Goal: Find specific page/section: Locate a particular part of the current website

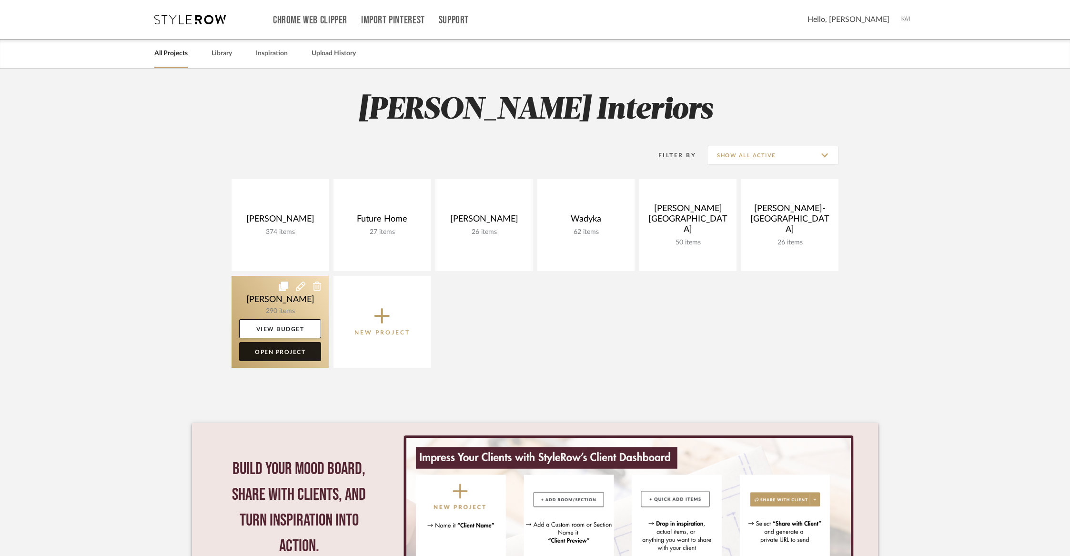
click at [264, 353] on link "Open Project" at bounding box center [280, 351] width 82 height 19
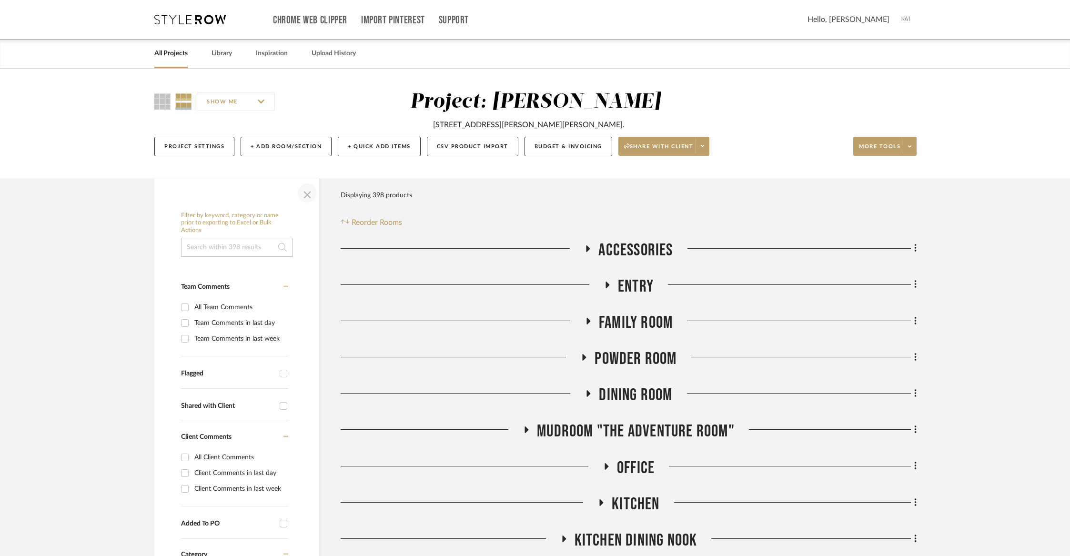
click at [305, 197] on span "button" at bounding box center [307, 193] width 23 height 23
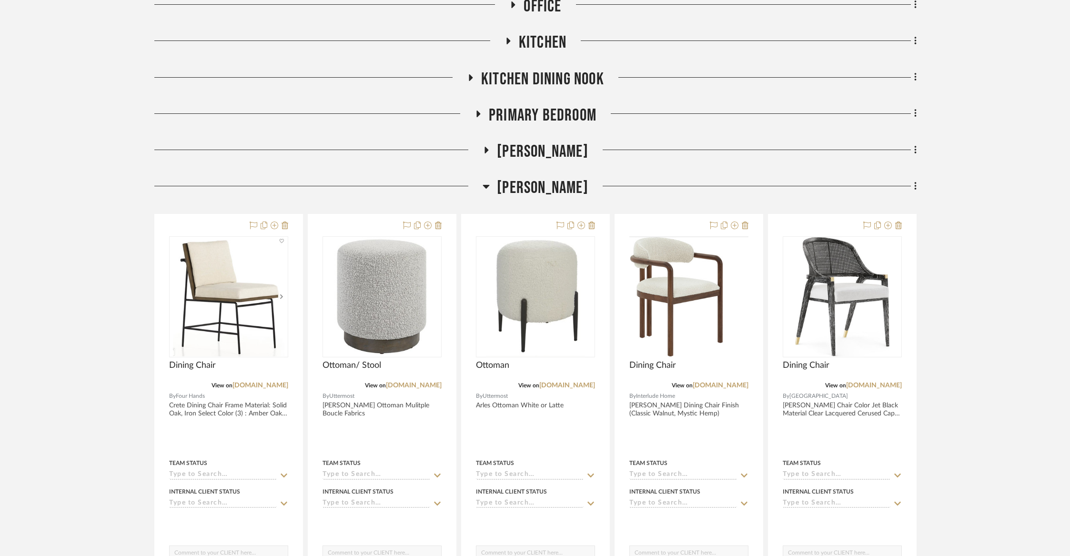
scroll to position [465, 0]
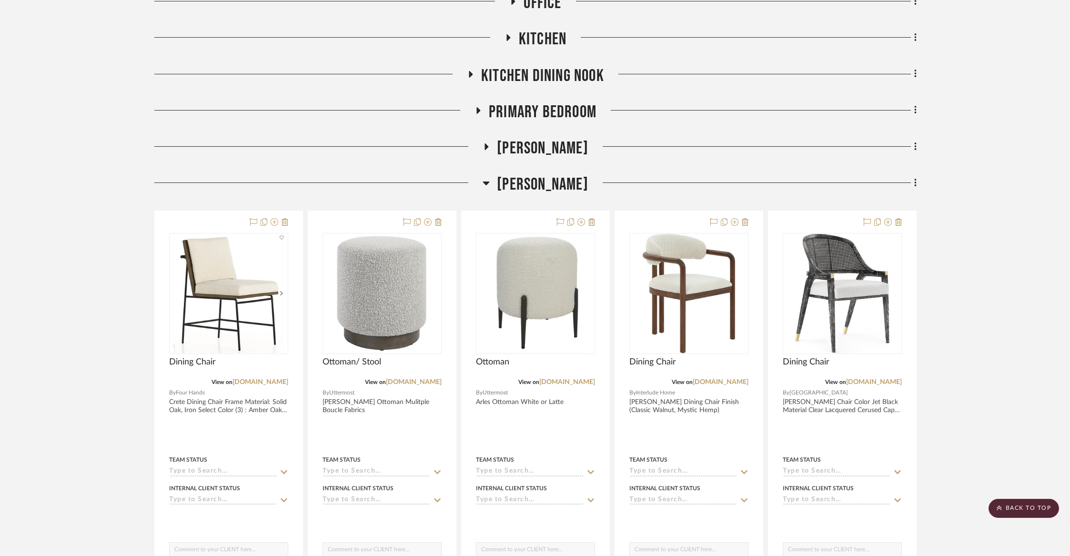
click at [568, 190] on span "[PERSON_NAME]" at bounding box center [542, 184] width 91 height 20
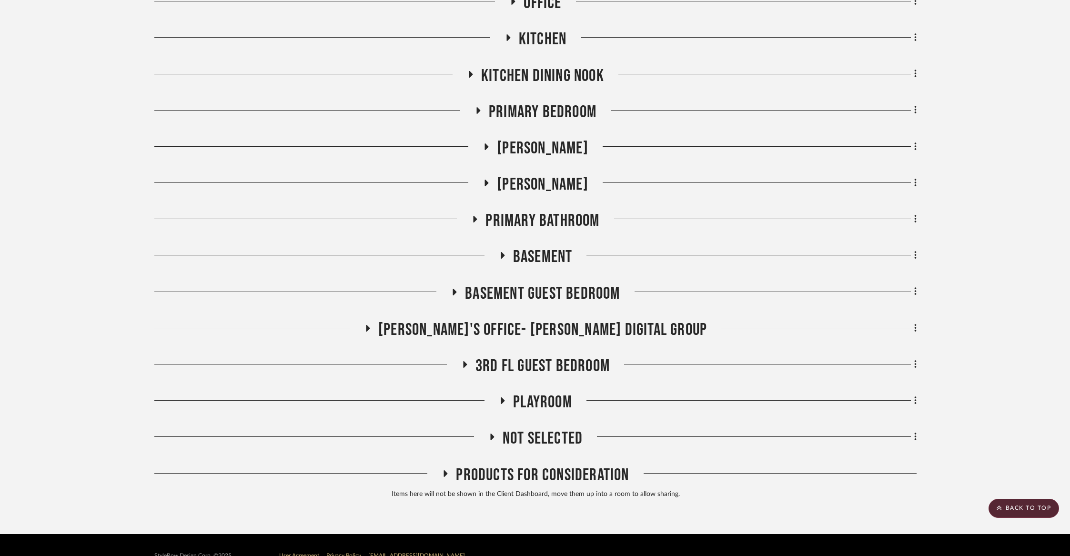
click at [556, 112] on span "Primary Bedroom" at bounding box center [543, 112] width 108 height 20
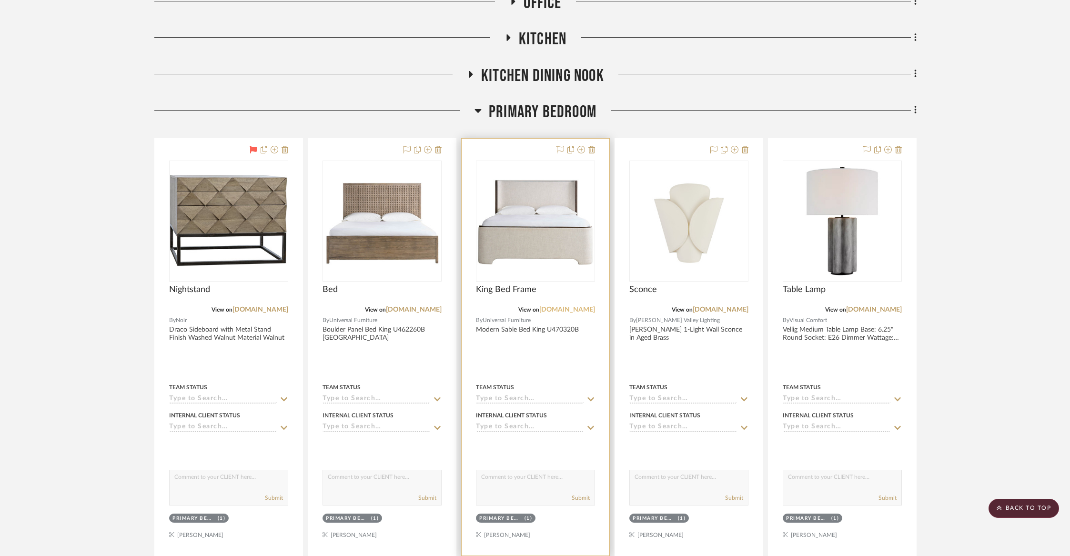
click at [570, 311] on link "[DOMAIN_NAME]" at bounding box center [567, 309] width 56 height 7
click at [560, 307] on link "[DOMAIN_NAME]" at bounding box center [567, 309] width 56 height 7
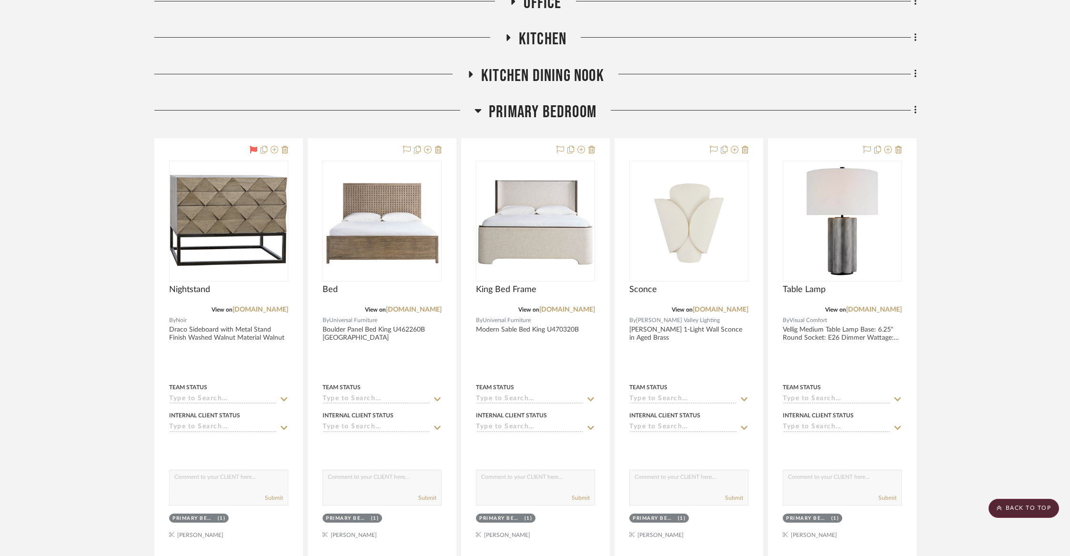
click at [566, 107] on span "Primary Bedroom" at bounding box center [543, 112] width 108 height 20
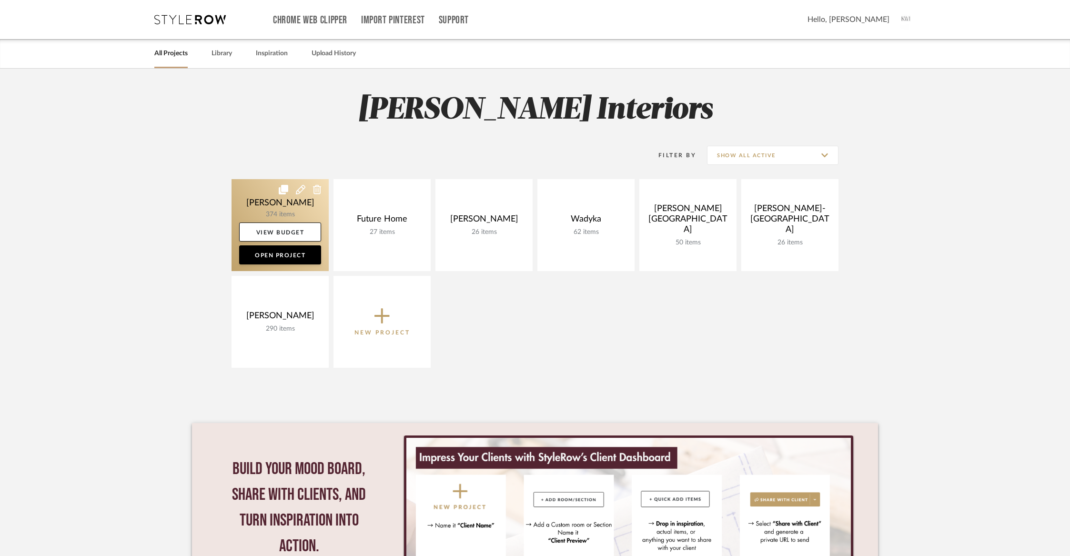
click at [280, 204] on link at bounding box center [280, 225] width 97 height 92
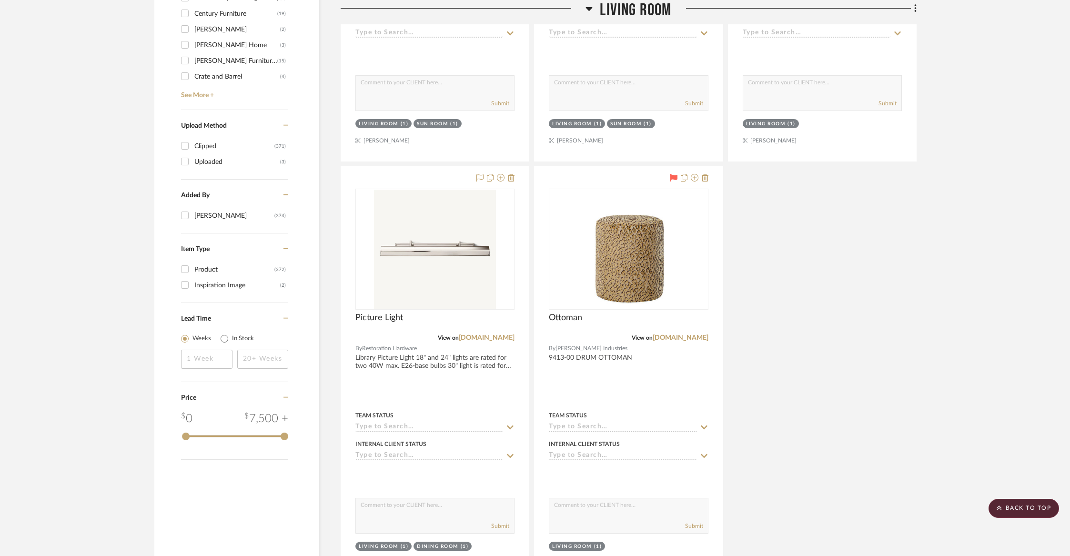
scroll to position [1190, 0]
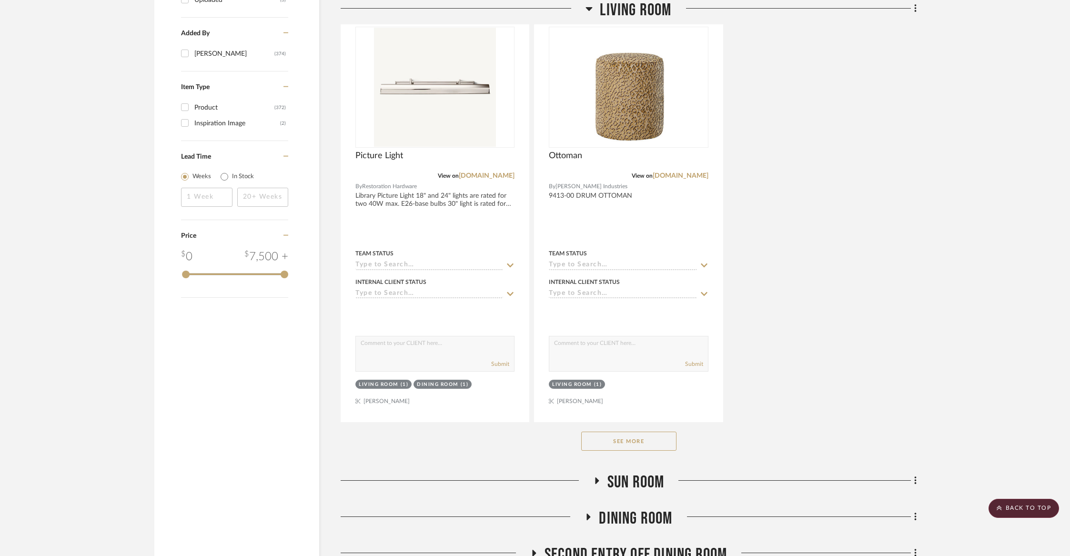
click at [612, 435] on button "See More" at bounding box center [628, 441] width 95 height 19
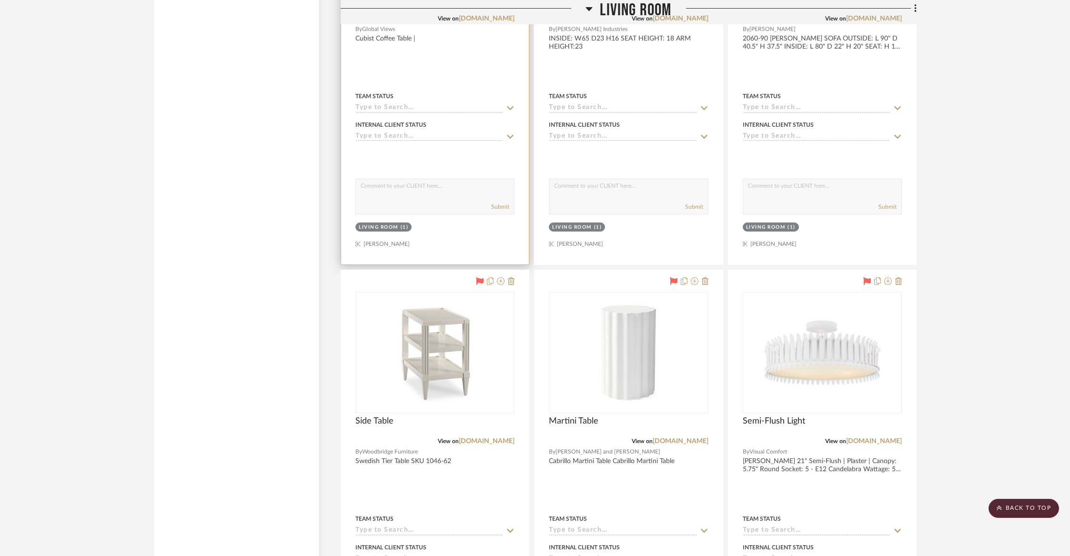
scroll to position [1917, 0]
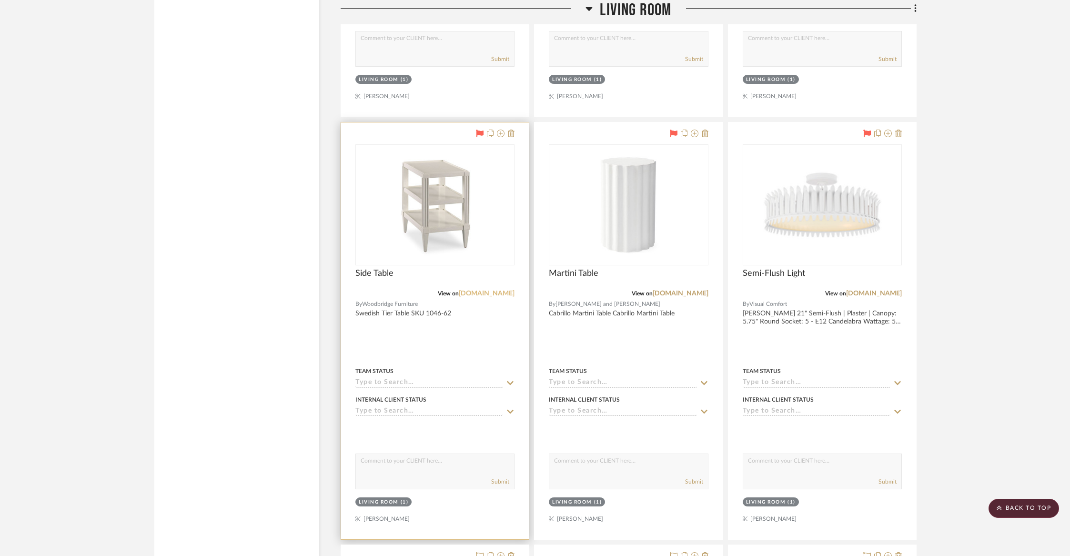
click at [472, 291] on link "[DOMAIN_NAME]" at bounding box center [487, 293] width 56 height 7
